Goal: Information Seeking & Learning: Learn about a topic

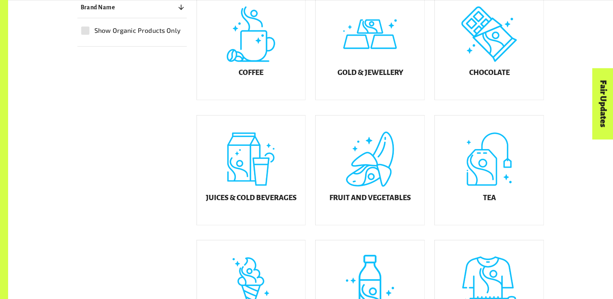
scroll to position [324, 0]
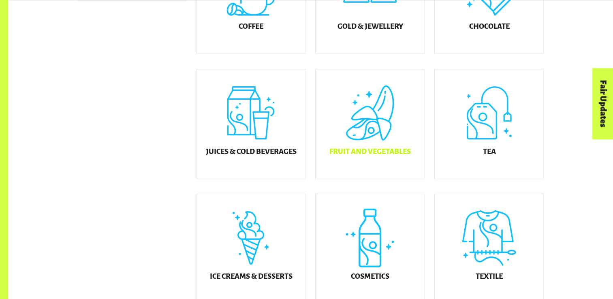
click at [365, 127] on div "Fruit and Vegetables" at bounding box center [369, 123] width 108 height 109
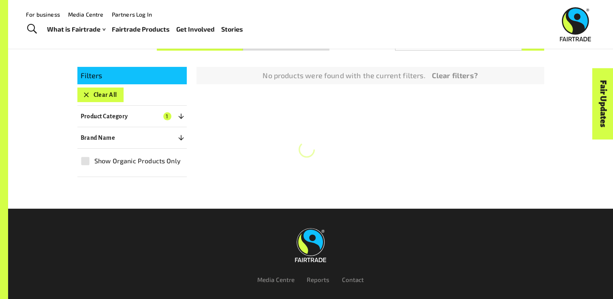
scroll to position [151, 0]
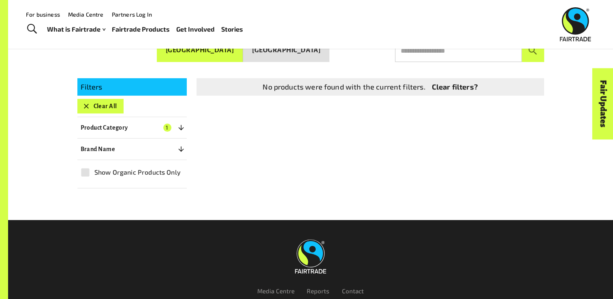
click at [181, 128] on icon "button" at bounding box center [181, 127] width 8 height 8
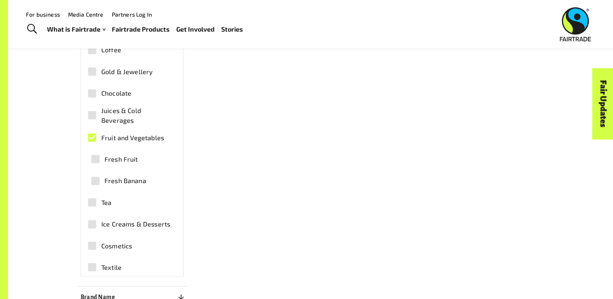
scroll to position [272, 0]
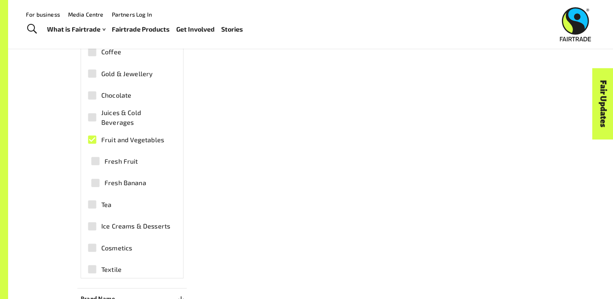
click at [121, 136] on span "Fruit and Vegetables" at bounding box center [132, 140] width 63 height 10
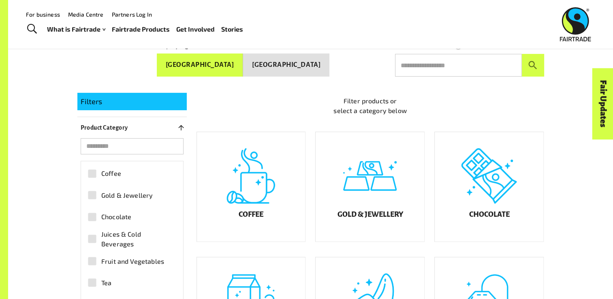
scroll to position [96, 0]
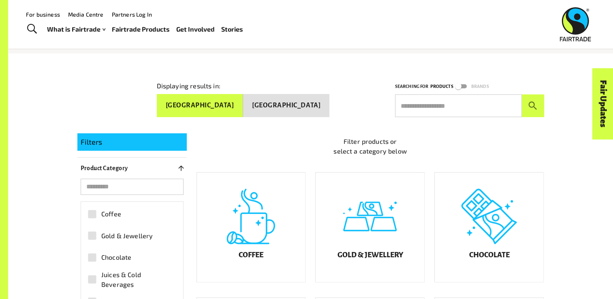
click at [304, 100] on button "[GEOGRAPHIC_DATA]" at bounding box center [286, 105] width 86 height 23
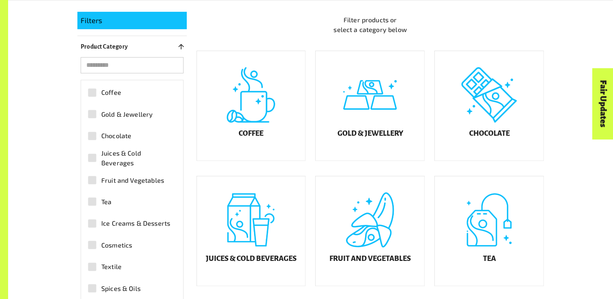
scroll to position [298, 0]
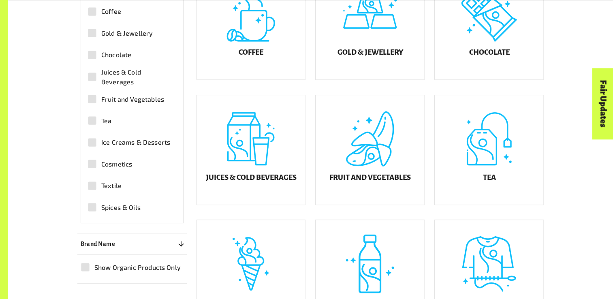
click at [121, 202] on span "Spices & Oils" at bounding box center [120, 207] width 39 height 10
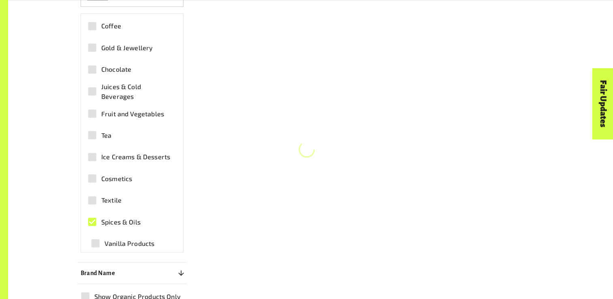
scroll to position [313, 0]
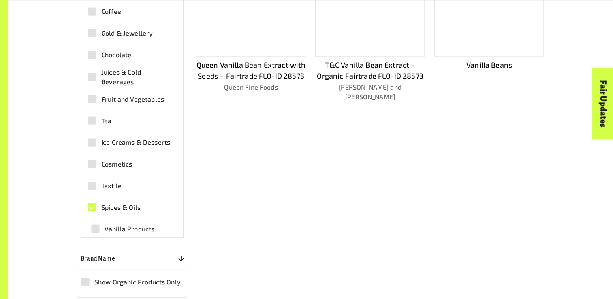
click at [117, 225] on span "Vanilla Products" at bounding box center [129, 229] width 50 height 10
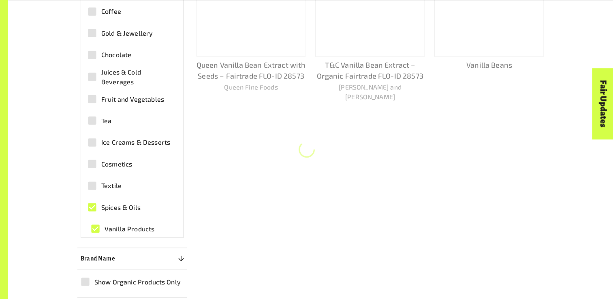
scroll to position [2, 0]
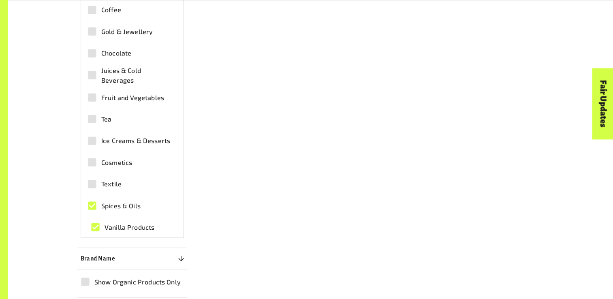
click at [120, 136] on span "Ice Creams & Desserts" at bounding box center [135, 141] width 69 height 10
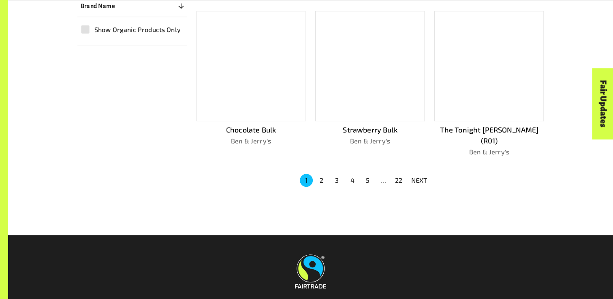
scroll to position [596, 0]
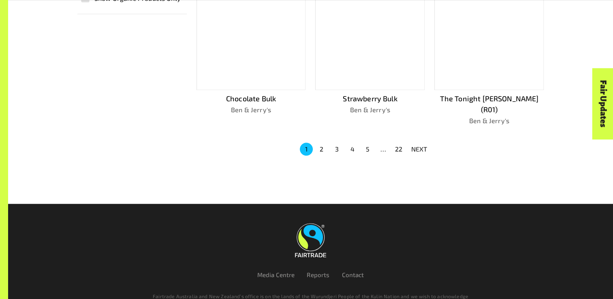
click at [321, 143] on button "2" at bounding box center [321, 149] width 13 height 13
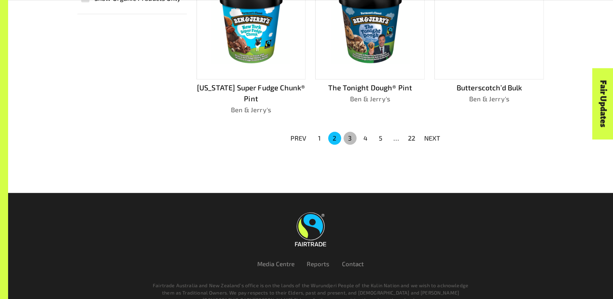
click at [351, 136] on button "3" at bounding box center [349, 138] width 13 height 13
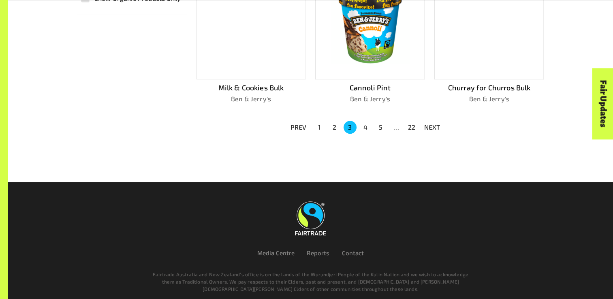
click at [366, 125] on button "4" at bounding box center [365, 127] width 13 height 13
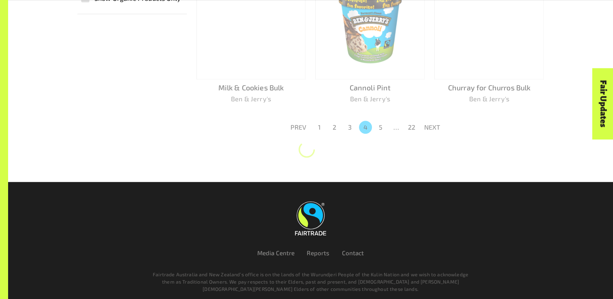
click at [410, 125] on button "22" at bounding box center [411, 127] width 13 height 13
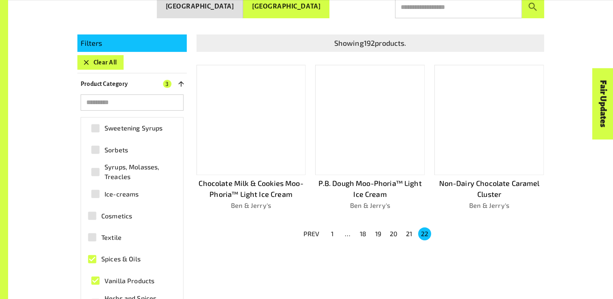
scroll to position [183, 0]
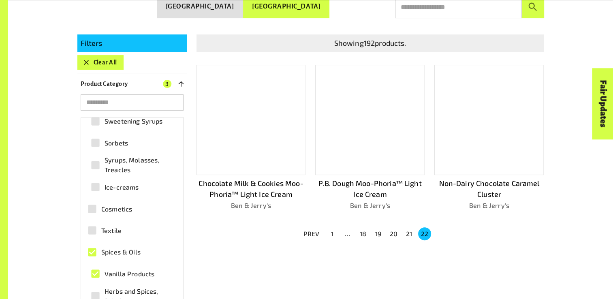
click at [113, 207] on span "Cosmetics" at bounding box center [116, 209] width 31 height 10
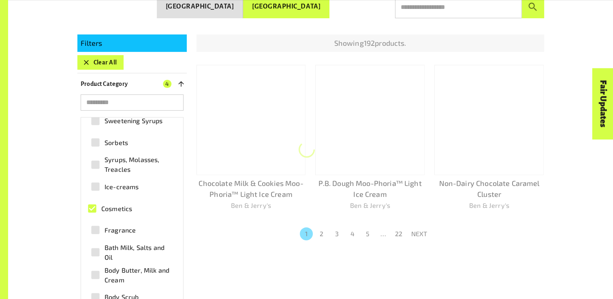
scroll to position [264, 0]
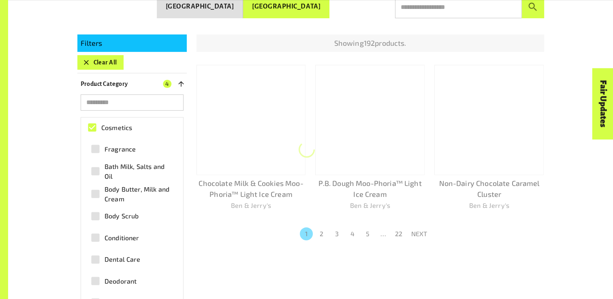
click at [123, 199] on span "Body Butter, Milk and Cream" at bounding box center [138, 193] width 68 height 19
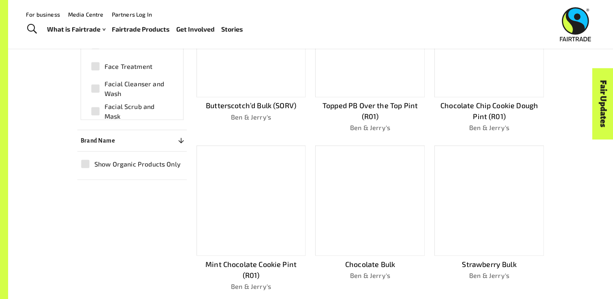
scroll to position [316, 0]
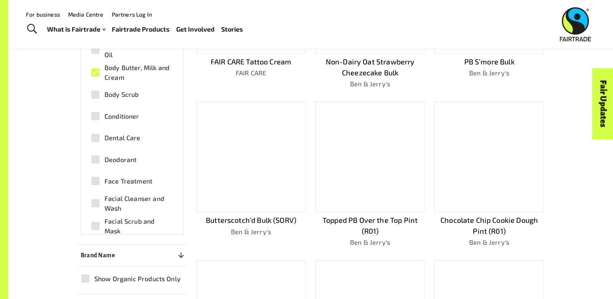
click at [127, 142] on label "Dental Care" at bounding box center [129, 138] width 86 height 18
click at [118, 156] on span "Deodorant" at bounding box center [120, 160] width 32 height 10
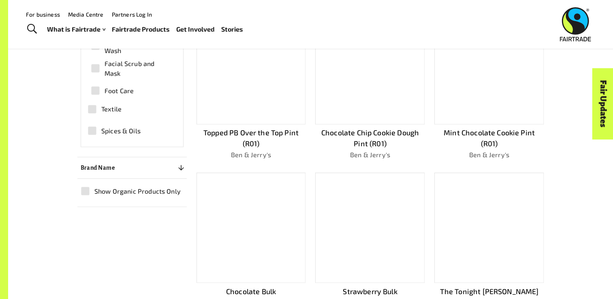
scroll to position [241, 0]
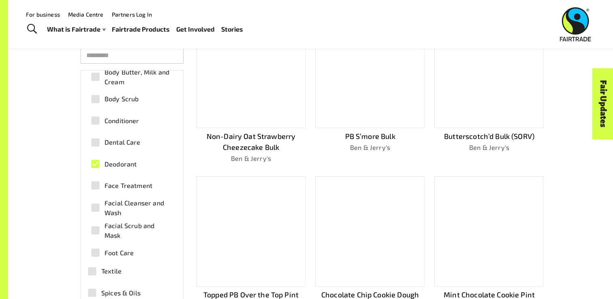
click at [115, 163] on span "Deodorant" at bounding box center [120, 164] width 32 height 10
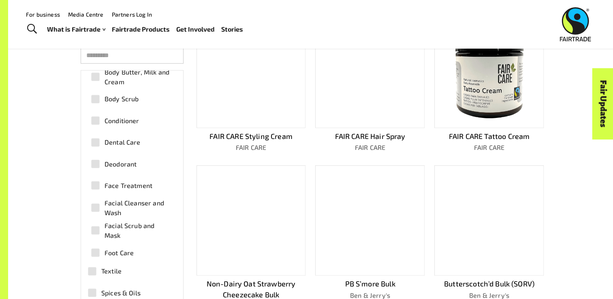
click at [115, 163] on span "Deodorant" at bounding box center [120, 164] width 32 height 10
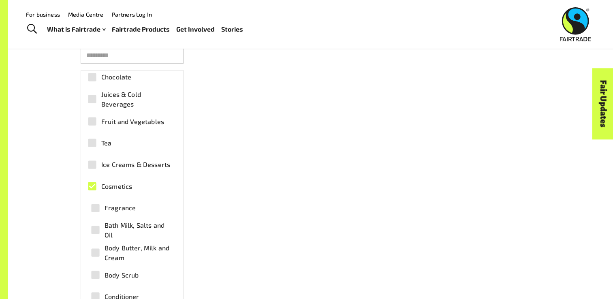
scroll to position [0, 0]
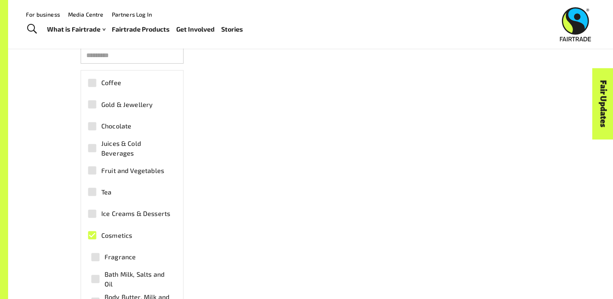
click at [113, 255] on span "Fragrance" at bounding box center [119, 257] width 31 height 10
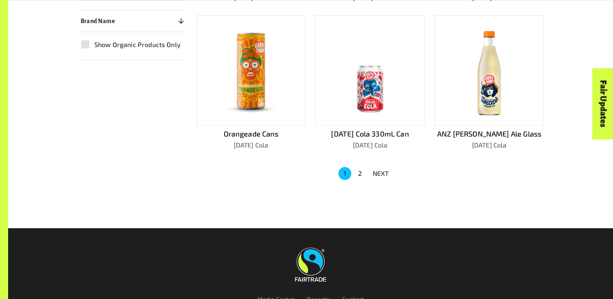
scroll to position [565, 0]
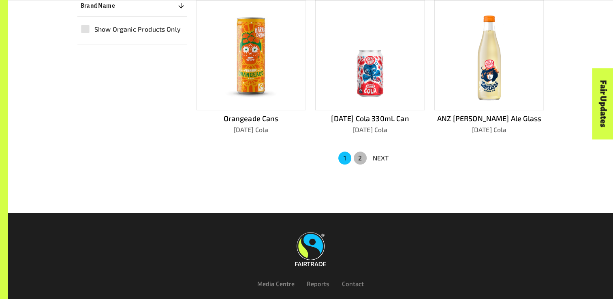
click at [359, 164] on button "2" at bounding box center [359, 157] width 13 height 13
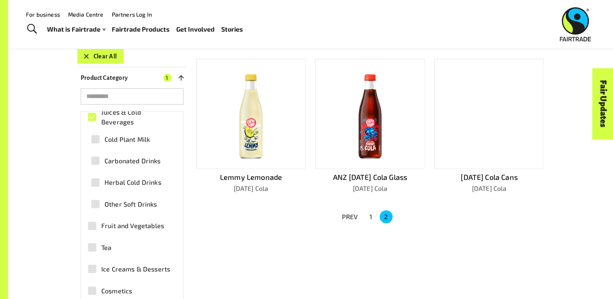
scroll to position [154, 0]
